Goal: Connect with others: Connect with others

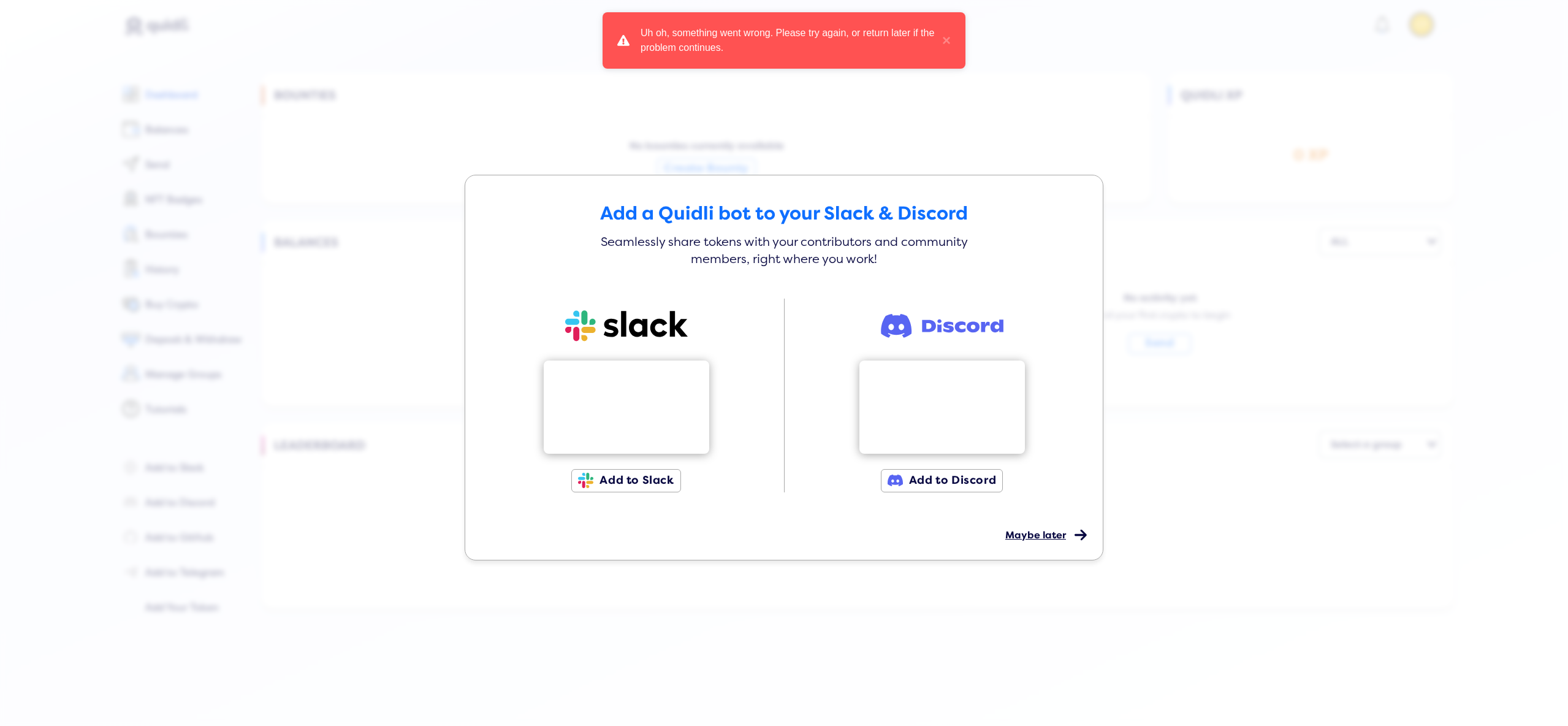
click at [1039, 536] on span "Maybe later" at bounding box center [1036, 535] width 61 height 13
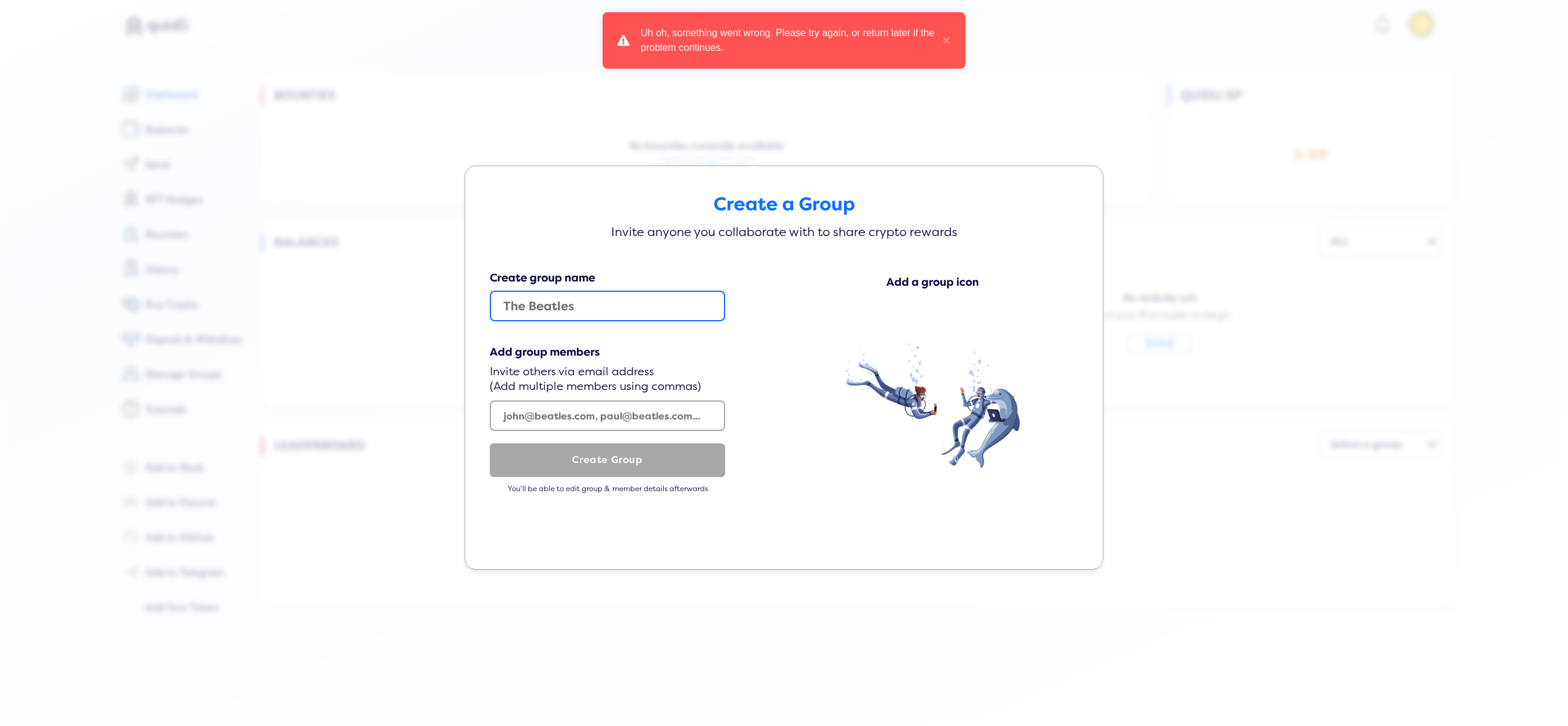
click at [597, 305] on input "text" at bounding box center [607, 305] width 235 height 30
type input "asdasd"
click at [526, 415] on input "text" at bounding box center [607, 415] width 235 height 30
paste input "[EMAIL_ADDRESS][DOMAIN_NAME]"
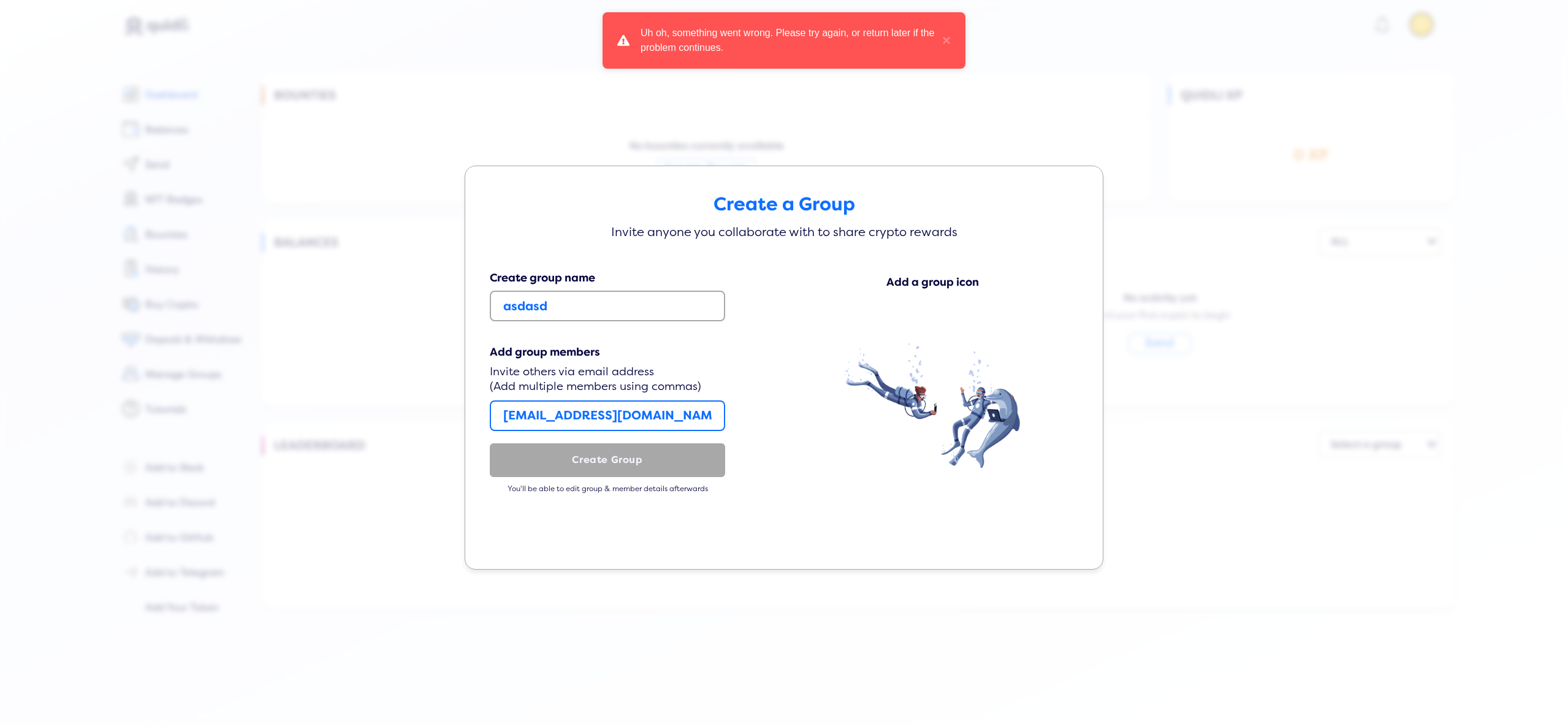
click at [582, 407] on input "[EMAIL_ADDRESS][DOMAIN_NAME],[EMAIL_ADDRESS][DOMAIN_NAME]" at bounding box center [607, 415] width 235 height 30
click at [930, 397] on img at bounding box center [932, 405] width 176 height 125
click at [936, 283] on div "Add a group icon" at bounding box center [933, 282] width 92 height 13
click at [994, 284] on div "Add a group icon" at bounding box center [933, 295] width 292 height 47
click at [967, 428] on img at bounding box center [932, 405] width 176 height 125
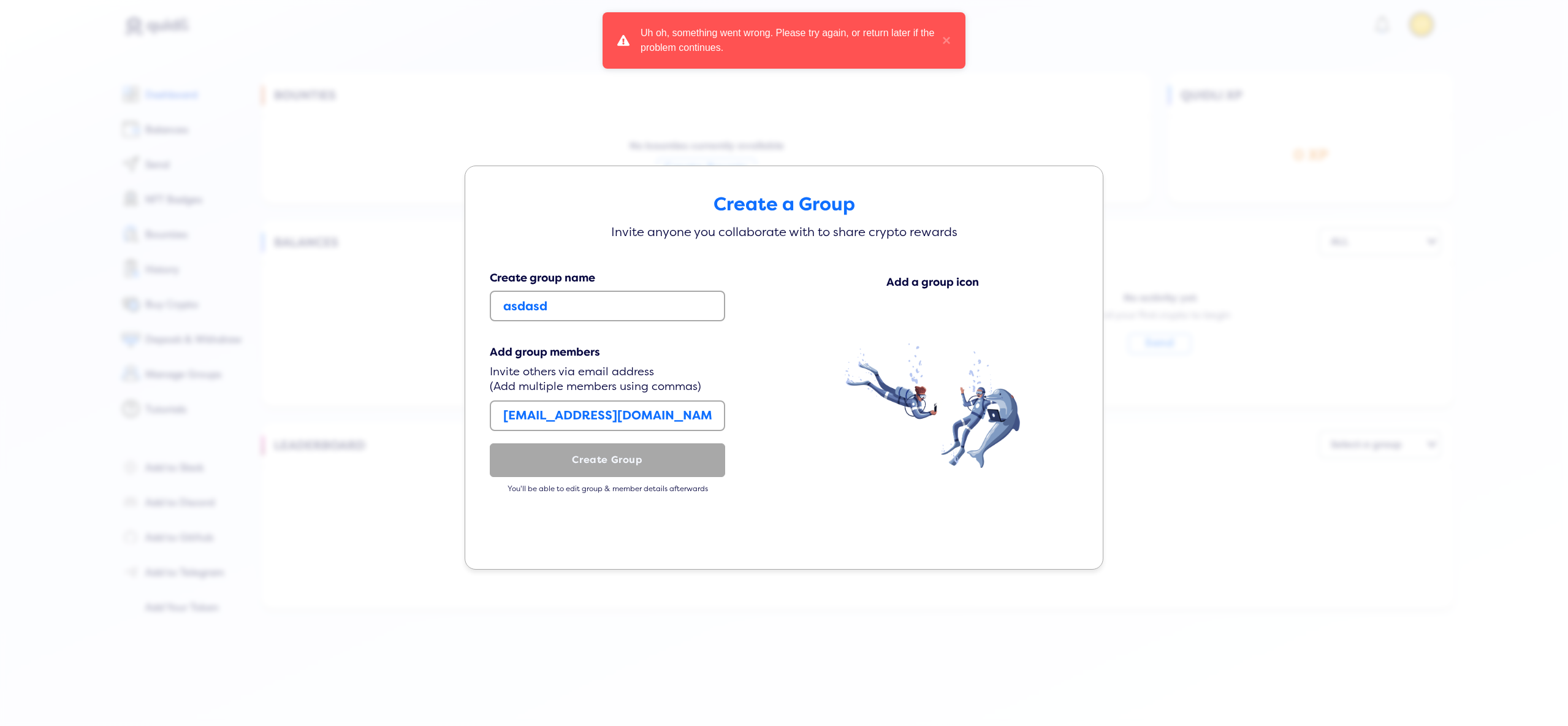
click at [967, 429] on img at bounding box center [932, 405] width 176 height 125
click at [982, 389] on img at bounding box center [932, 405] width 176 height 125
click at [839, 383] on div "Add a group icon" at bounding box center [933, 387] width 292 height 230
click at [874, 366] on img at bounding box center [932, 405] width 176 height 125
click at [686, 411] on input "[EMAIL_ADDRESS][DOMAIN_NAME],[EMAIL_ADDRESS][DOMAIN_NAME]" at bounding box center [607, 415] width 235 height 30
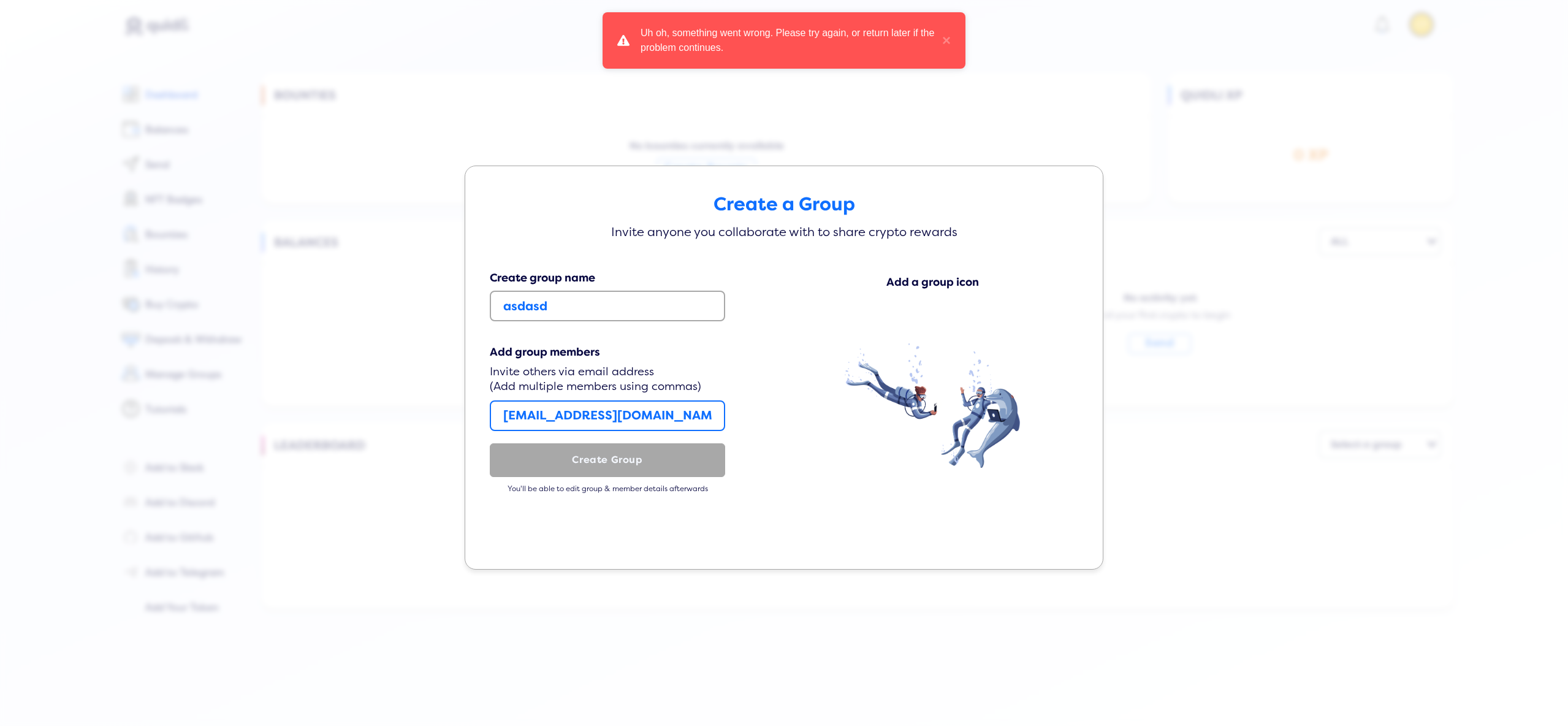
click at [686, 411] on input "[EMAIL_ADDRESS][DOMAIN_NAME],[EMAIL_ADDRESS][DOMAIN_NAME]" at bounding box center [607, 415] width 235 height 30
type input "[EMAIL_ADDRESS][DOMAIN_NAME]"
click at [582, 313] on input "asdasd" at bounding box center [607, 305] width 235 height 30
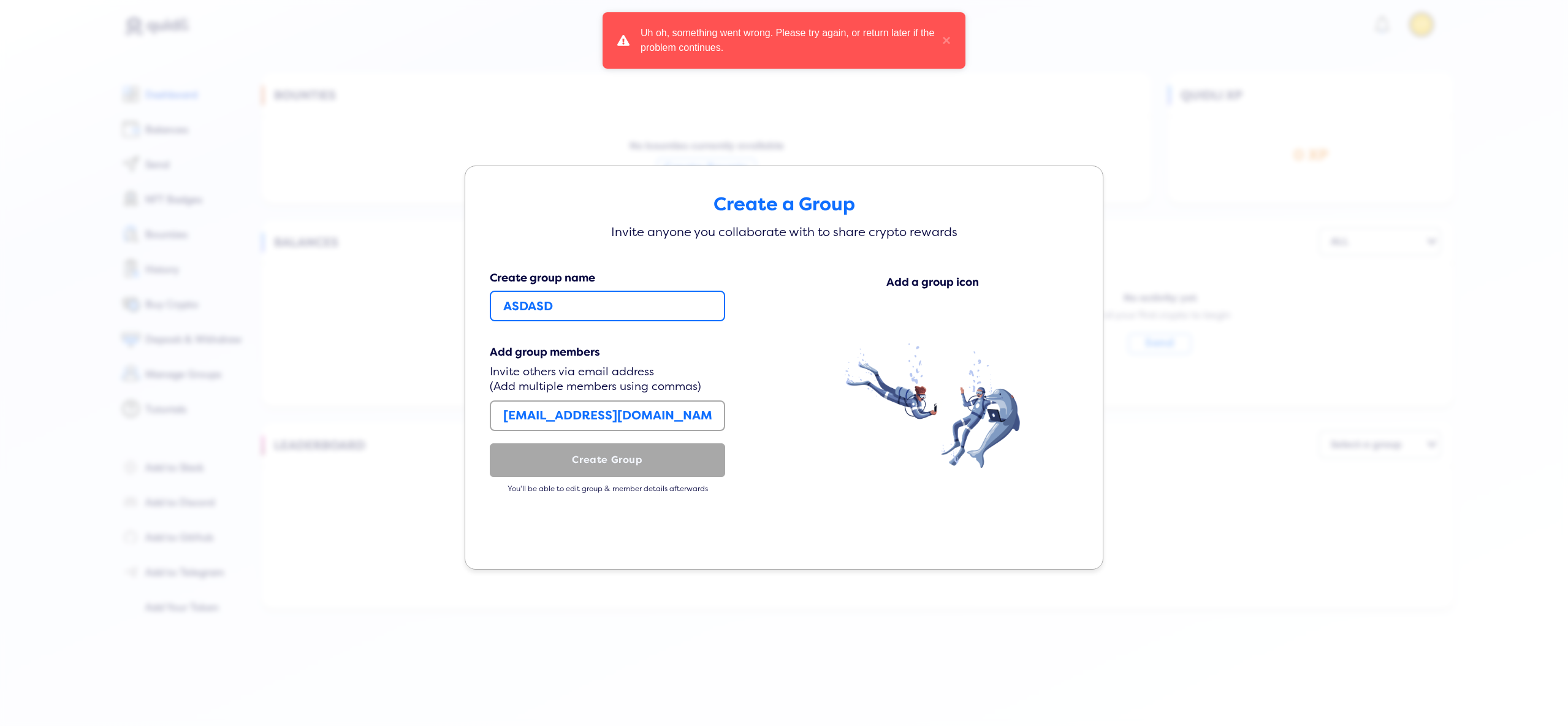
type input "ASDASD"
click at [1195, 165] on div "Create a Group Invite anyone you collaborate with to share crypto rewards Creat…" at bounding box center [784, 363] width 1568 height 726
click at [683, 409] on input "[EMAIL_ADDRESS][DOMAIN_NAME]" at bounding box center [607, 415] width 235 height 30
click at [983, 405] on img at bounding box center [932, 405] width 176 height 125
click at [940, 348] on img at bounding box center [932, 405] width 176 height 125
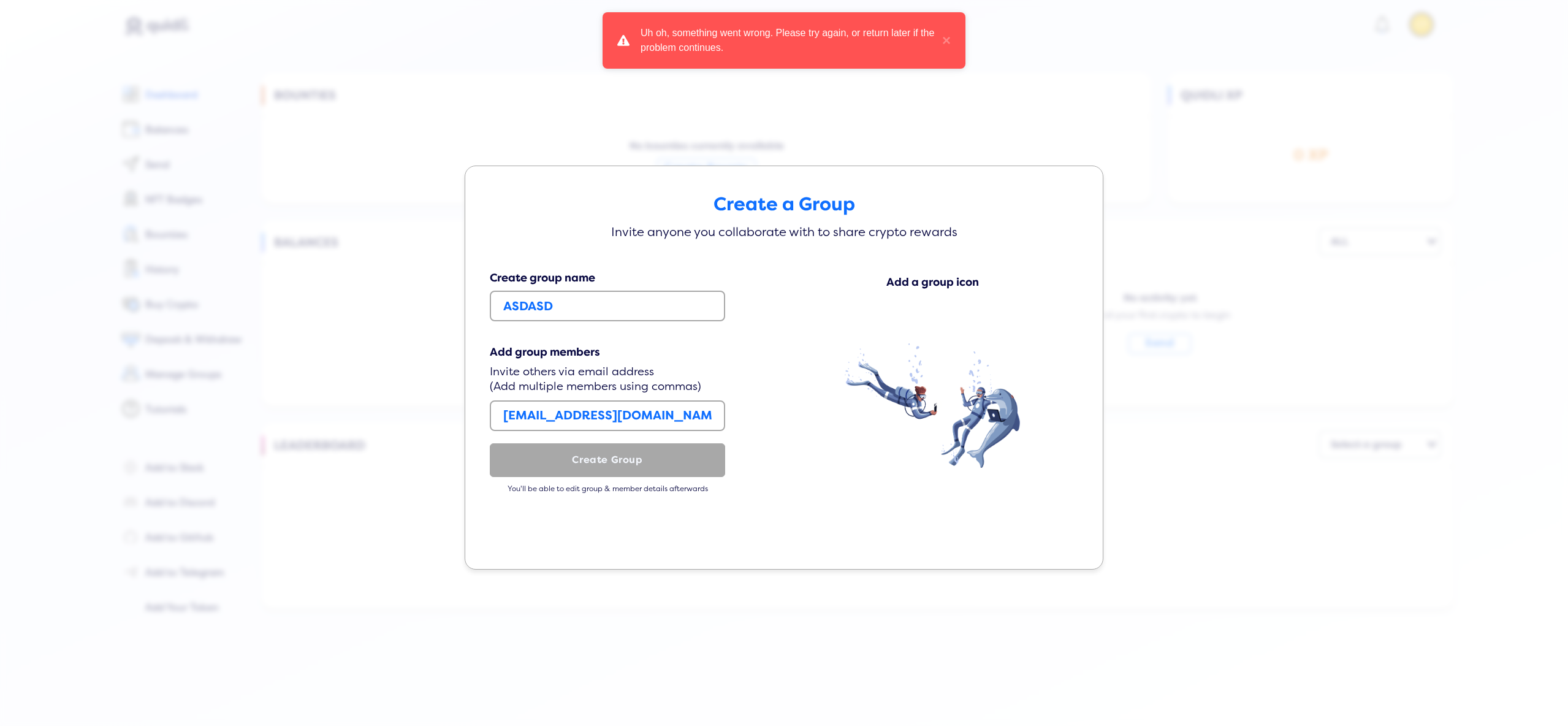
click at [933, 271] on div "Create group name ASDASD Add group members Invite others via email address (Add…" at bounding box center [784, 392] width 613 height 254
click at [913, 288] on div "Add a group icon" at bounding box center [933, 295] width 292 height 47
drag, startPoint x: 866, startPoint y: 409, endPoint x: 787, endPoint y: 423, distance: 80.2
click at [864, 411] on img at bounding box center [932, 405] width 176 height 125
click at [526, 341] on div "Create group name ASDASD Add group members Invite others via email address (Add…" at bounding box center [607, 387] width 235 height 230
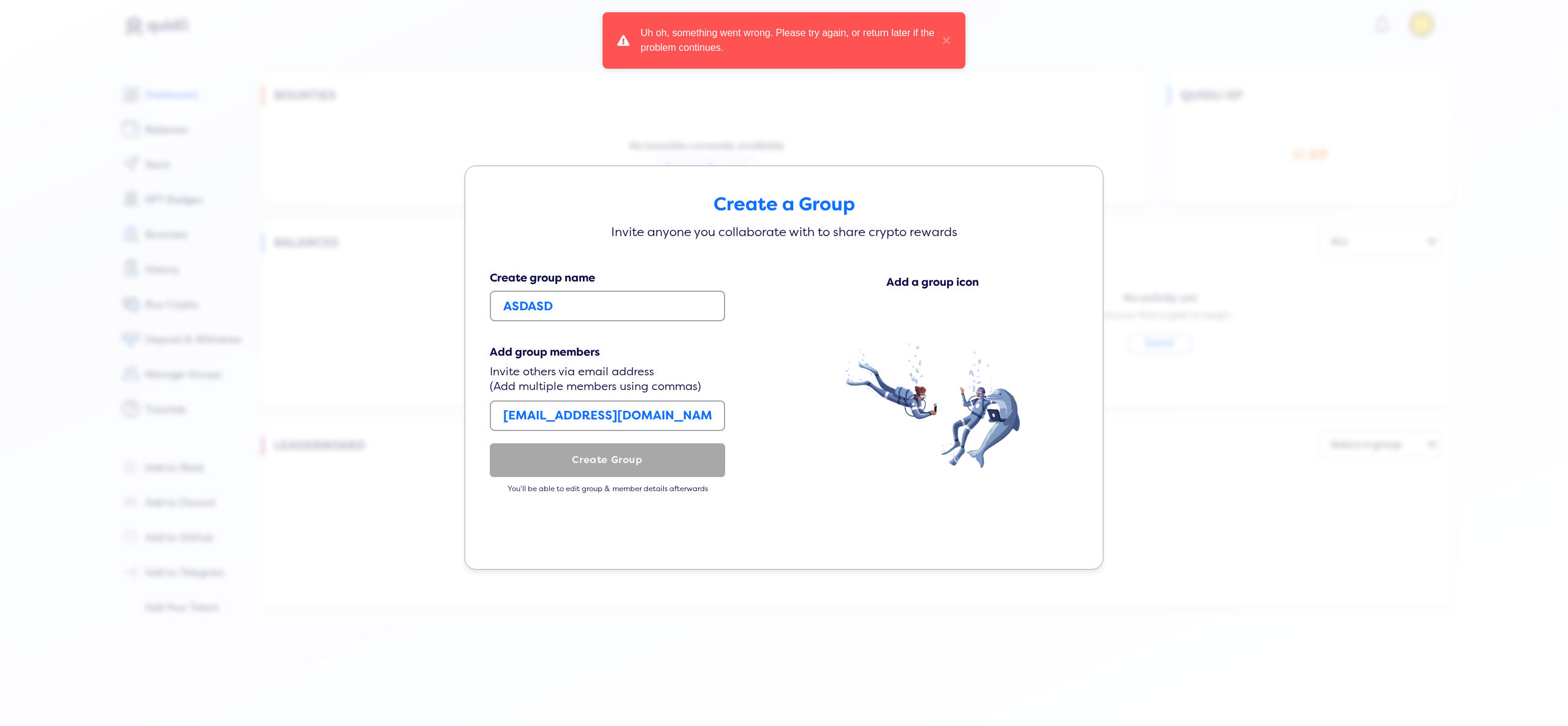
click at [524, 371] on div "Invite others via email address (Add multiple members using commas)" at bounding box center [607, 380] width 235 height 29
click at [671, 491] on p "You'll be able to edit group & member details afterwards" at bounding box center [607, 490] width 235 height 11
click at [1158, 266] on div "Create a Group Invite anyone you collaborate with to share crypto rewards Creat…" at bounding box center [784, 363] width 1568 height 726
click at [1089, 247] on div "Create a Group Invite anyone you collaborate with to share crypto rewards Creat…" at bounding box center [784, 368] width 638 height 405
click at [1111, 246] on div "Create a Group Invite anyone you collaborate with to share crypto rewards Creat…" at bounding box center [784, 363] width 1568 height 726
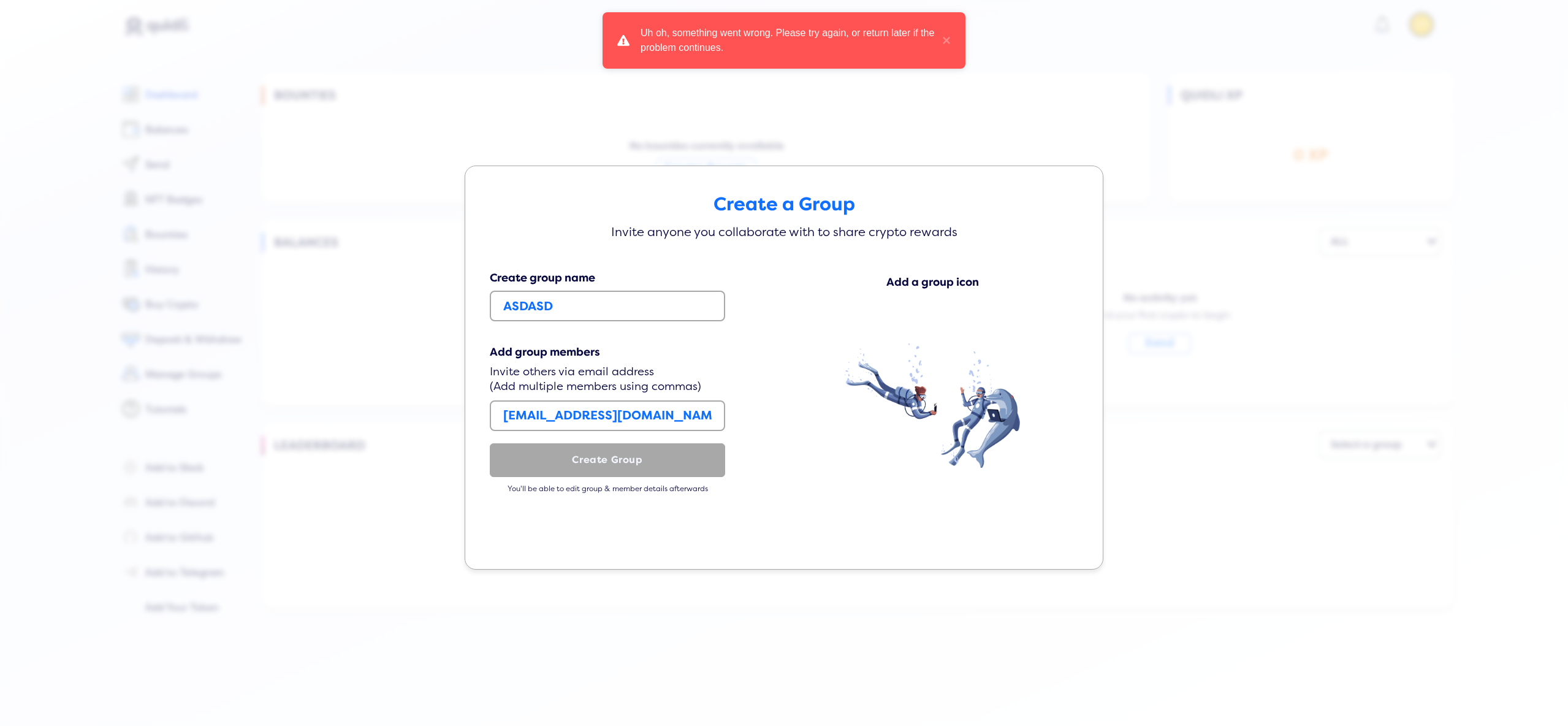
click at [1185, 339] on div "Create a Group Invite anyone you collaborate with to share crypto rewards Creat…" at bounding box center [784, 363] width 1568 height 726
click at [1176, 323] on div "Create a Group Invite anyone you collaborate with to share crypto rewards Creat…" at bounding box center [784, 363] width 1568 height 726
click at [885, 141] on div "Create a Group Invite anyone you collaborate with to share crypto rewards Creat…" at bounding box center [784, 363] width 1568 height 726
